Goal: Information Seeking & Learning: Find specific fact

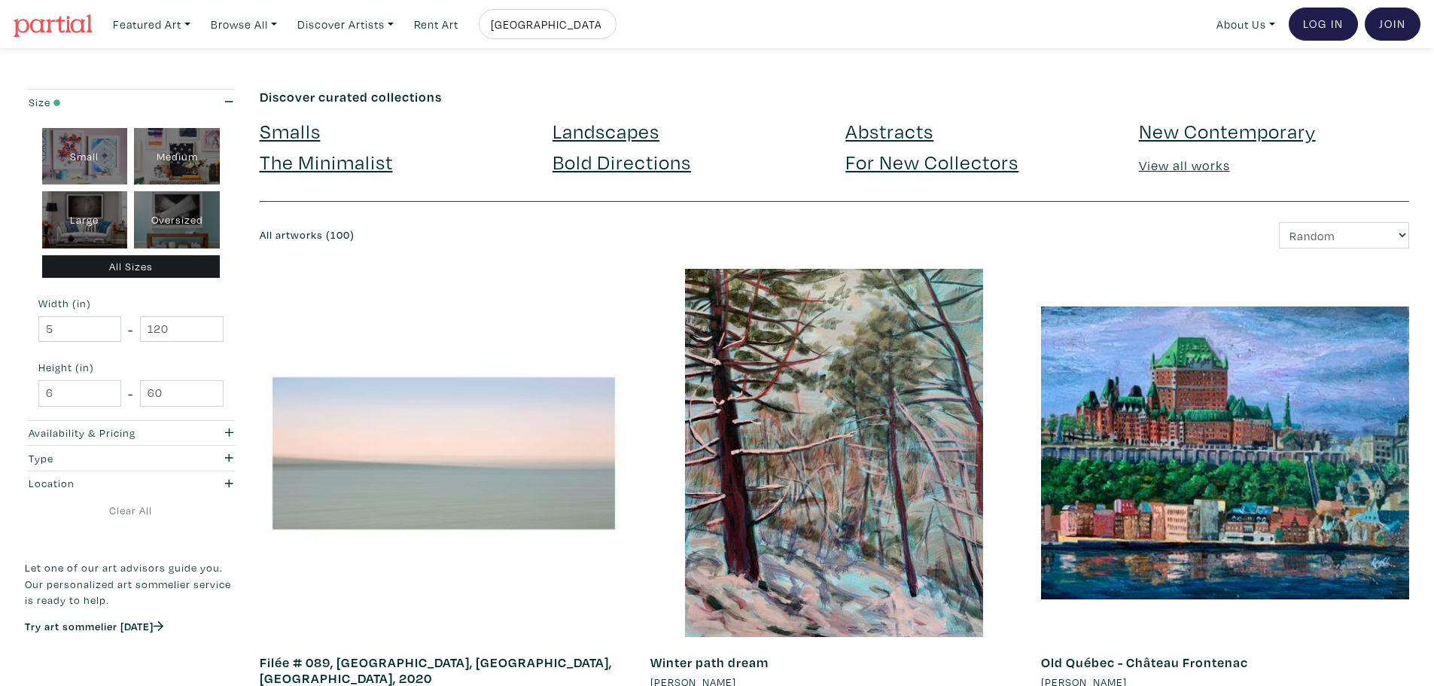
click at [500, 17] on input "[GEOGRAPHIC_DATA]" at bounding box center [545, 24] width 113 height 19
click at [504, 15] on input "[GEOGRAPHIC_DATA]" at bounding box center [545, 24] width 113 height 19
type input "par nuir"
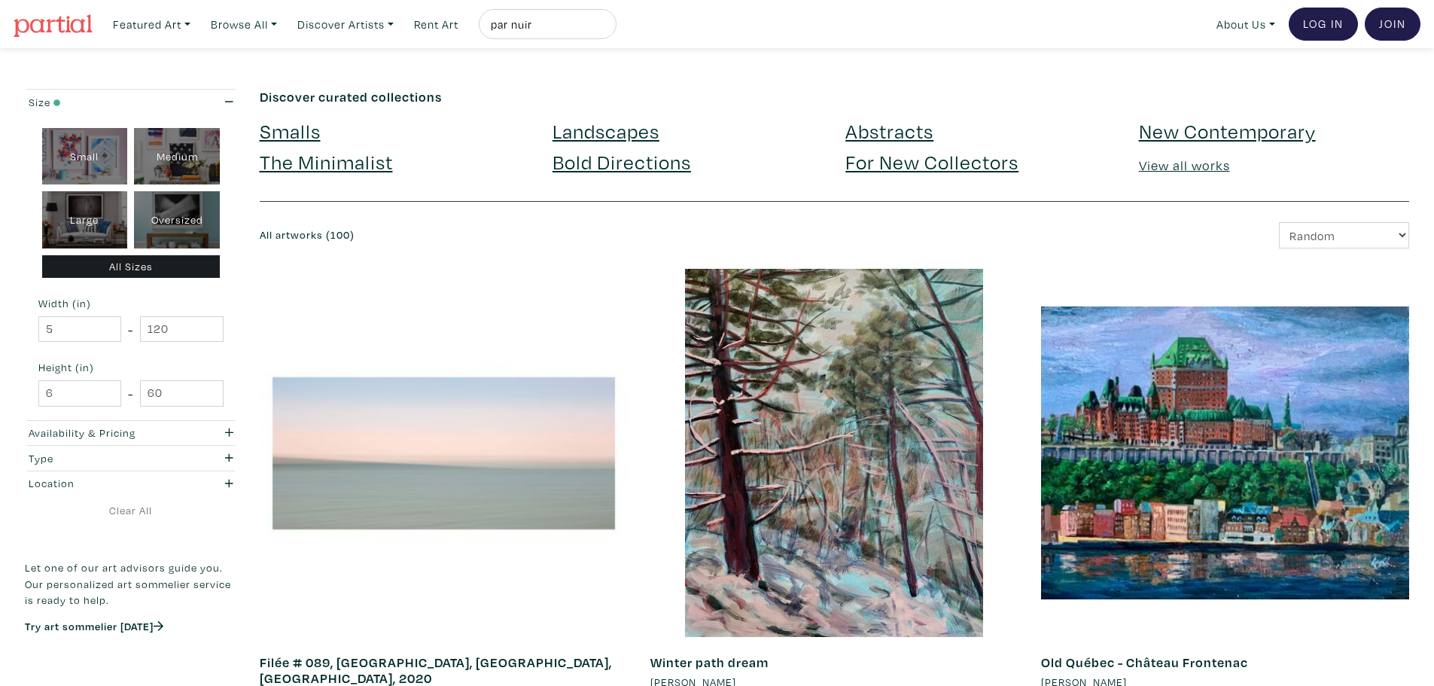
click at [605, 29] on button "submit" at bounding box center [605, 29] width 0 height 0
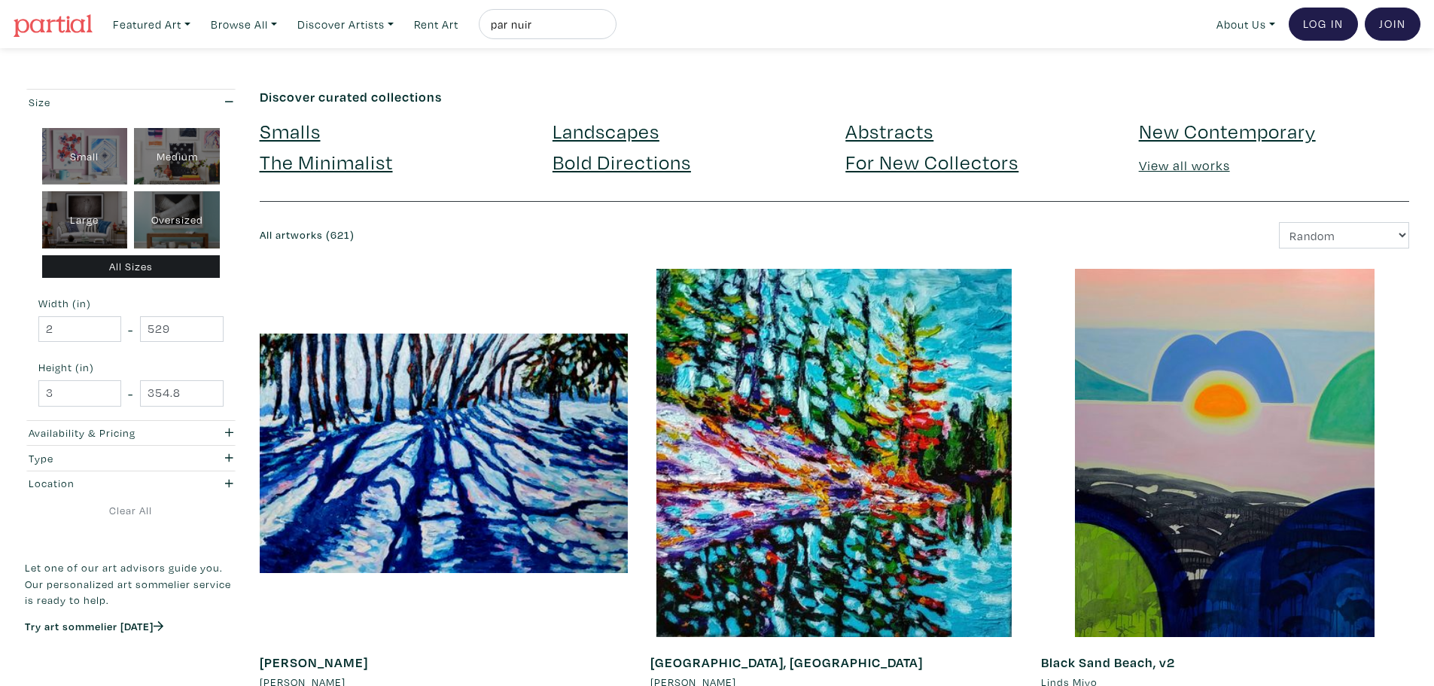
drag, startPoint x: 241, startPoint y: 549, endPoint x: 218, endPoint y: -8, distance: 557.5
